Goal: Task Accomplishment & Management: Use online tool/utility

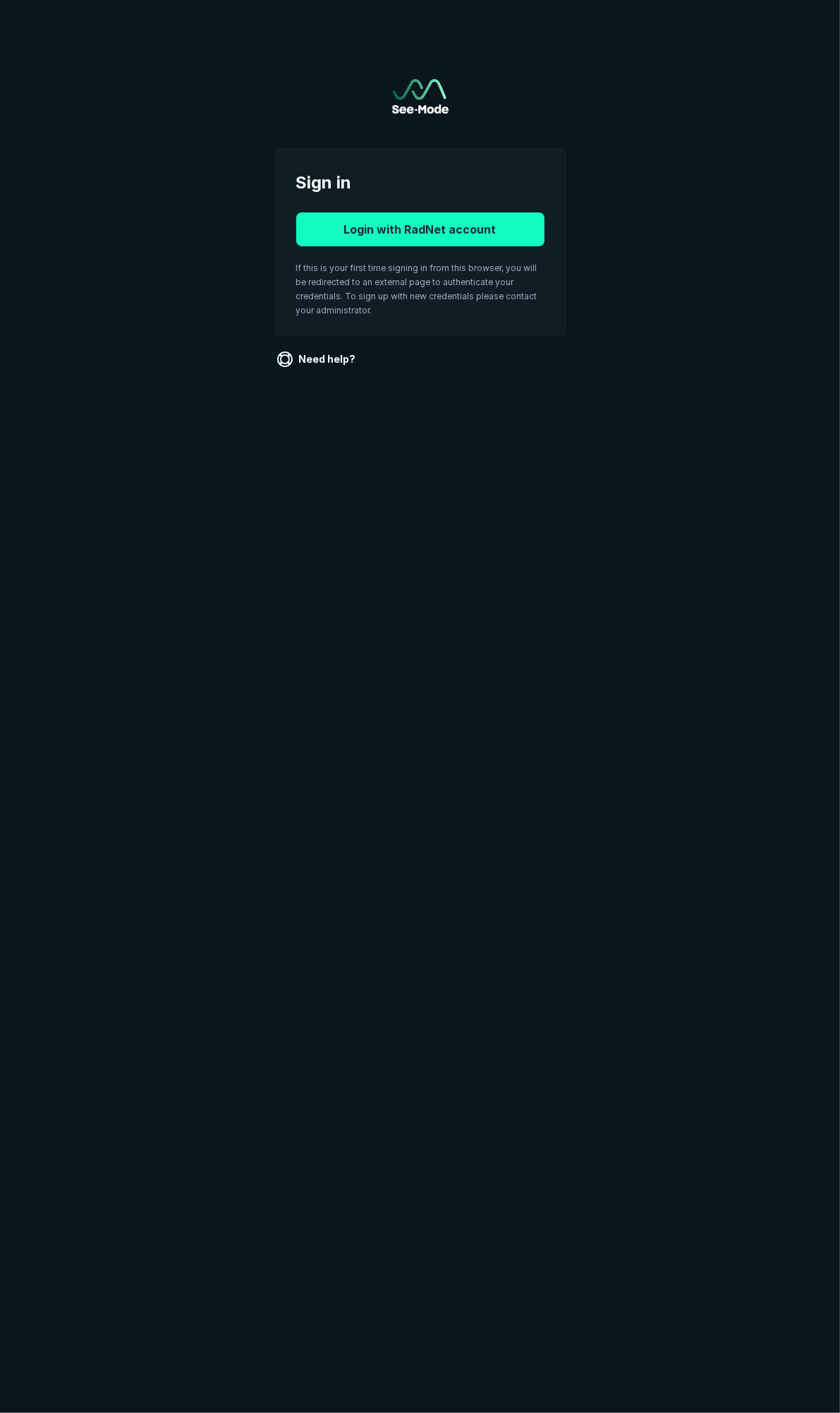
click at [473, 229] on button "Login with RadNet account" at bounding box center [420, 229] width 248 height 34
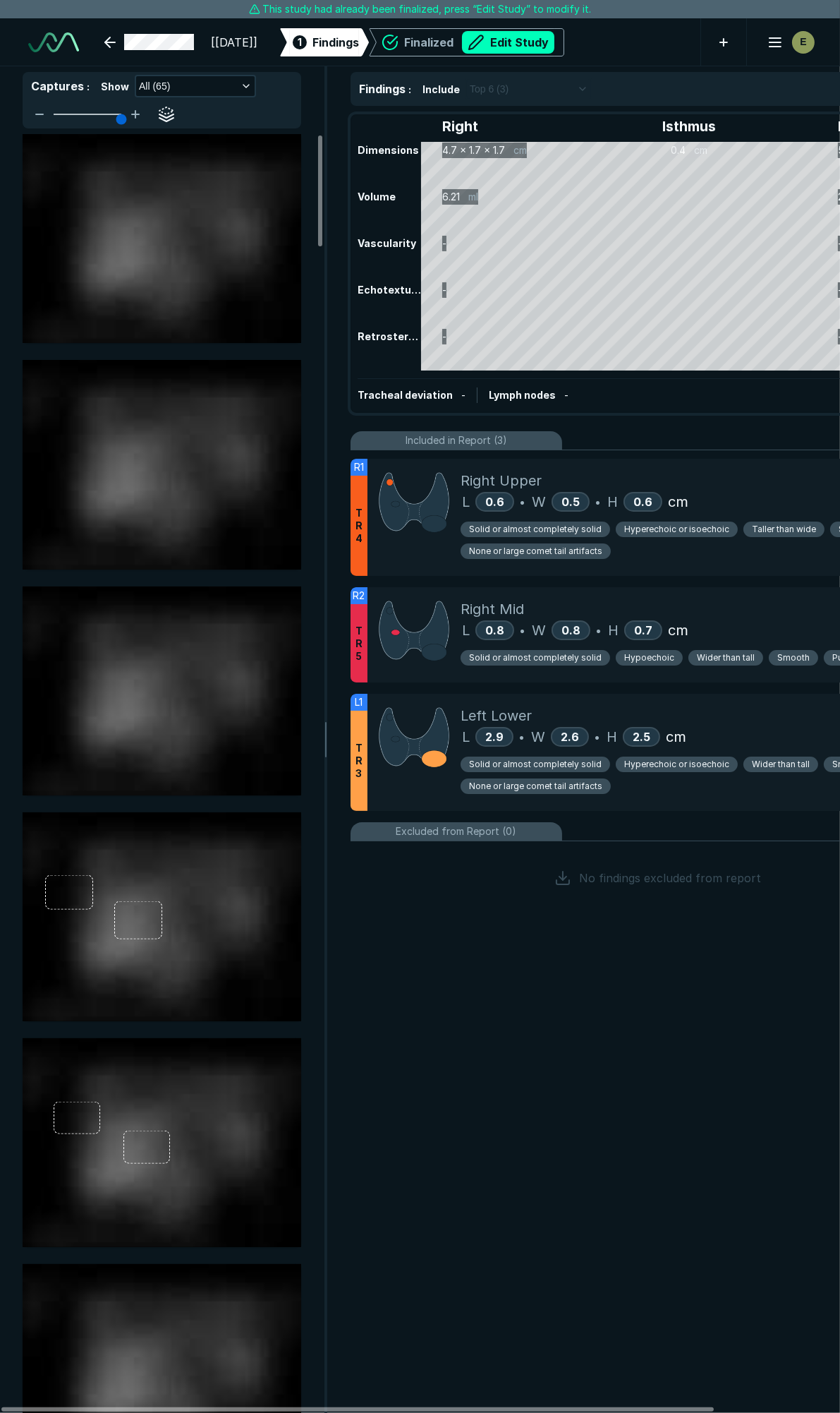
scroll to position [7842, 5594]
